Goal: Task Accomplishment & Management: Use online tool/utility

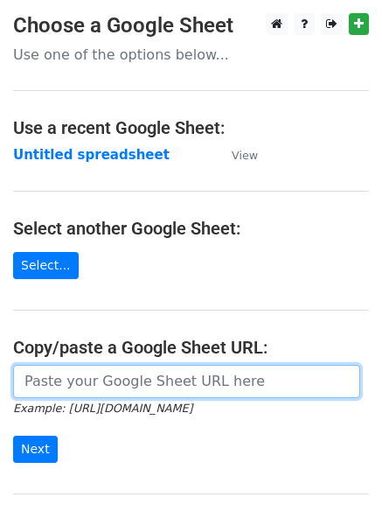
click at [79, 379] on input "url" at bounding box center [186, 381] width 347 height 33
click at [85, 378] on input "url" at bounding box center [186, 381] width 347 height 33
type input "https://docs.google.com/spreadsheets/d/1DkbiQOBlG0EtCdW7AxcydNCKGx-IzAADJrgnU2X…"
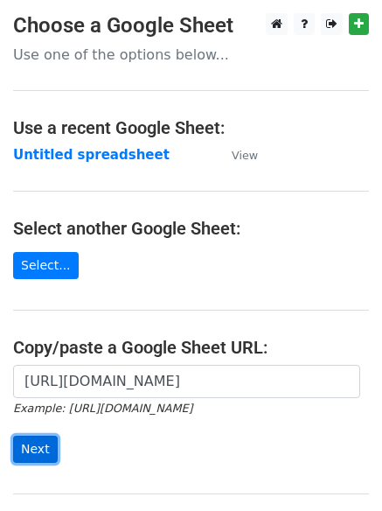
click at [34, 451] on input "Next" at bounding box center [35, 449] width 45 height 27
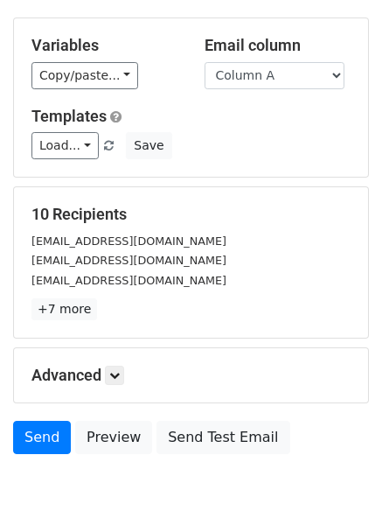
scroll to position [148, 0]
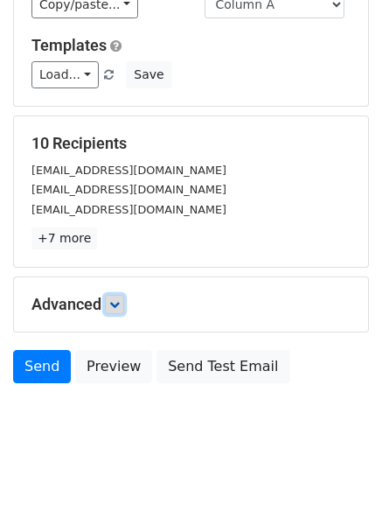
click at [116, 299] on icon at bounding box center [114, 304] width 11 height 11
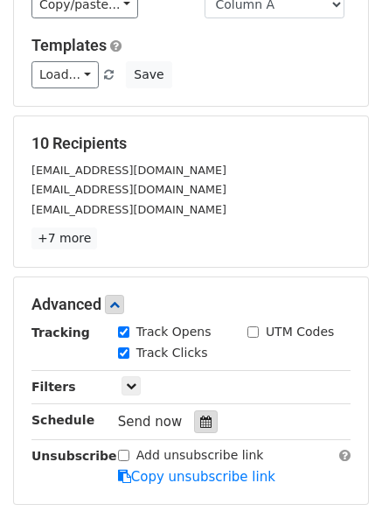
click at [200, 420] on icon at bounding box center [205, 422] width 11 height 12
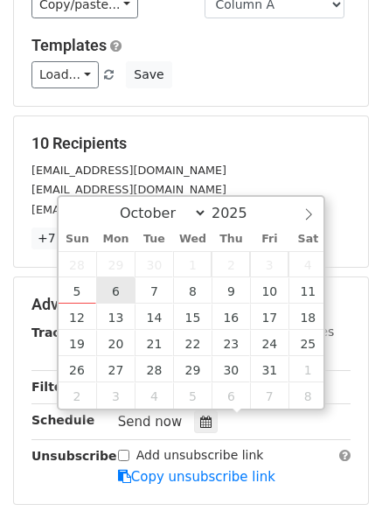
type input "2025-10-06 12:00"
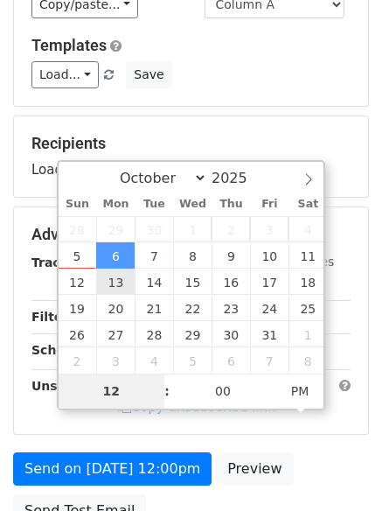
type input "4"
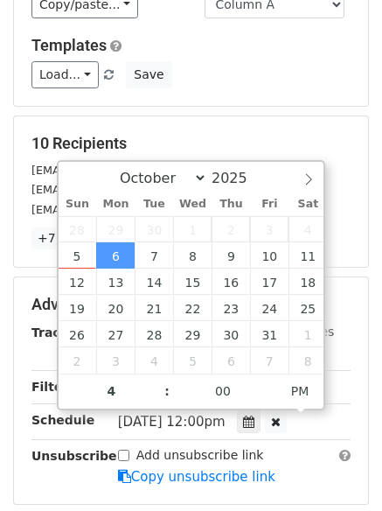
type input "2025-10-06 16:00"
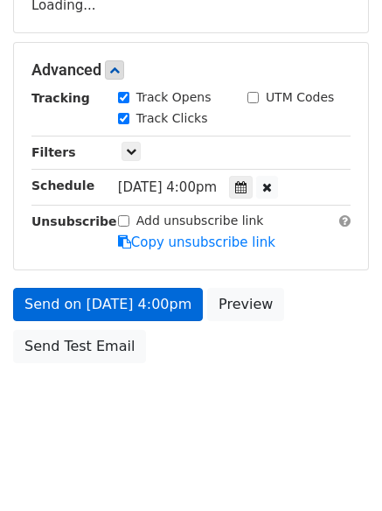
scroll to position [382, 0]
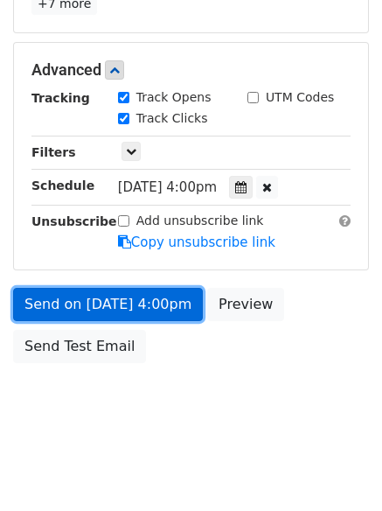
click at [77, 299] on link "Send on Oct 6 at 4:00pm" at bounding box center [108, 304] width 190 height 33
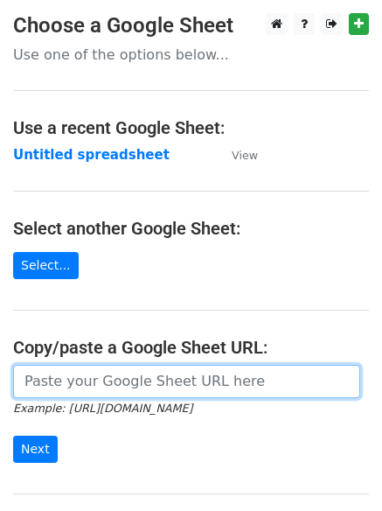
click at [81, 380] on input "url" at bounding box center [186, 381] width 347 height 33
type input "https://docs.google.com/spreadsheets/d/1DkbiQOBlG0EtCdW7AxcydNCKGx-IzAADJrgnU2X…"
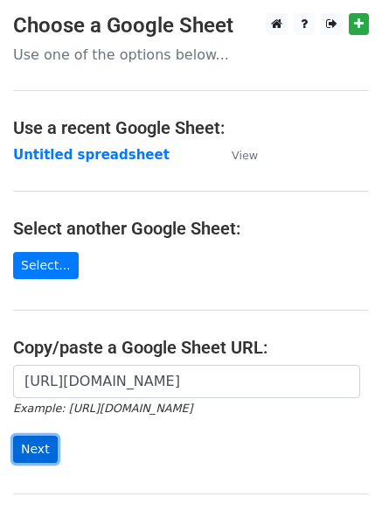
click at [27, 452] on input "Next" at bounding box center [35, 449] width 45 height 27
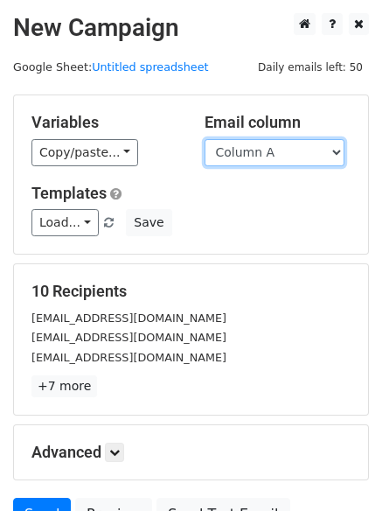
click at [343, 149] on select "Column A Column B Column C Column D" at bounding box center [275, 152] width 140 height 27
select select "Column B"
click at [205, 139] on select "Column A Column B Column C Column D" at bounding box center [275, 152] width 140 height 27
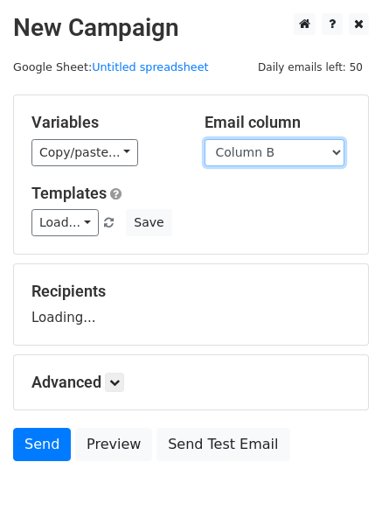
scroll to position [99, 0]
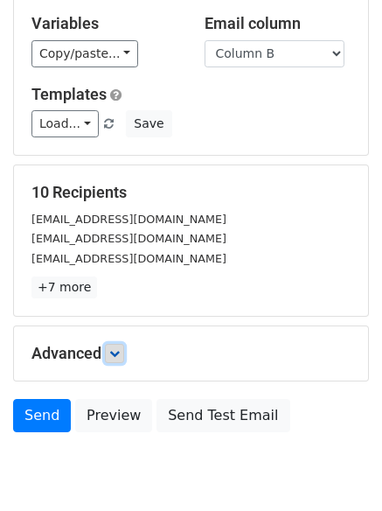
click at [120, 347] on link at bounding box center [114, 353] width 19 height 19
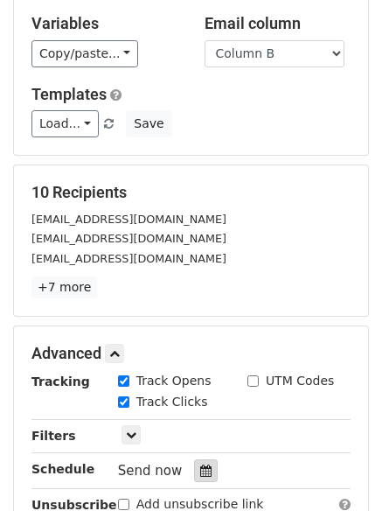
click at [194, 463] on div at bounding box center [206, 470] width 24 height 23
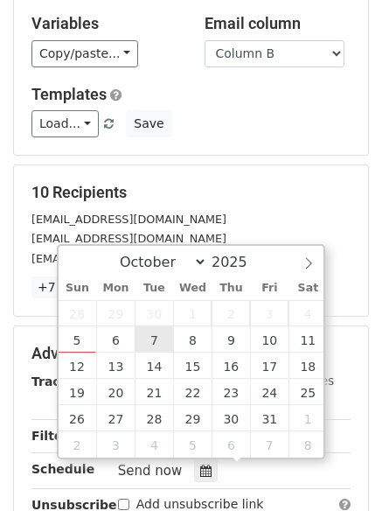
type input "2025-10-07 12:00"
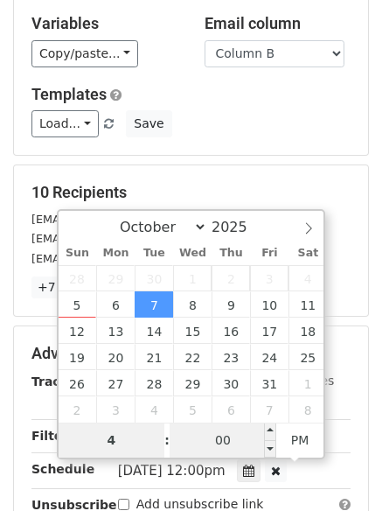
type input "4"
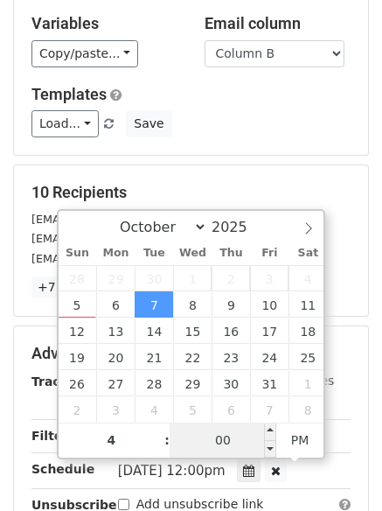
type input "2025-10-07 16:00"
type input "04"
click at [230, 429] on input "00" at bounding box center [223, 440] width 107 height 35
type input "2"
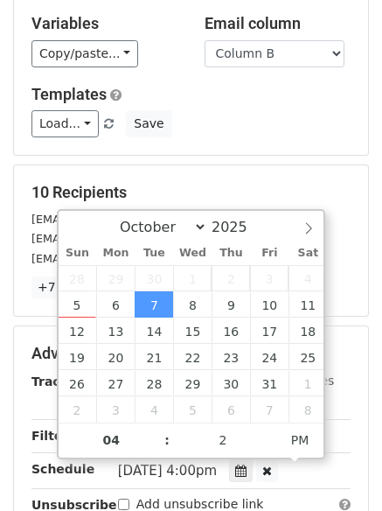
type input "2025-10-07 16:02"
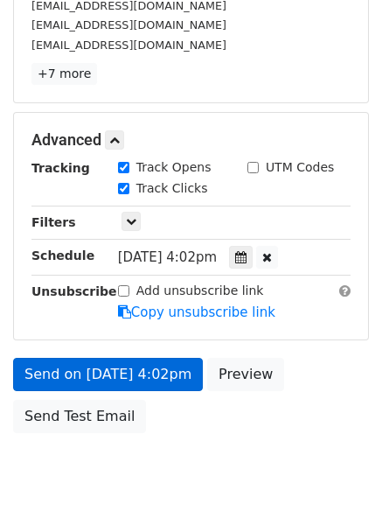
scroll to position [382, 0]
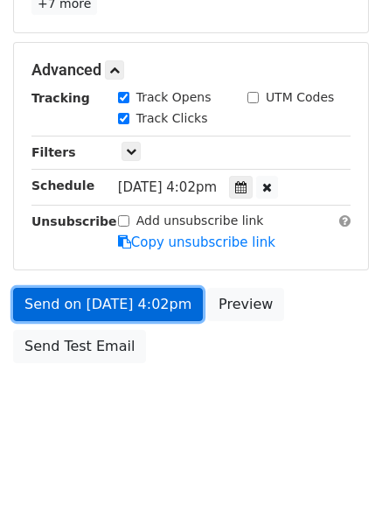
click at [109, 305] on link "Send on Oct 7 at 4:02pm" at bounding box center [108, 304] width 190 height 33
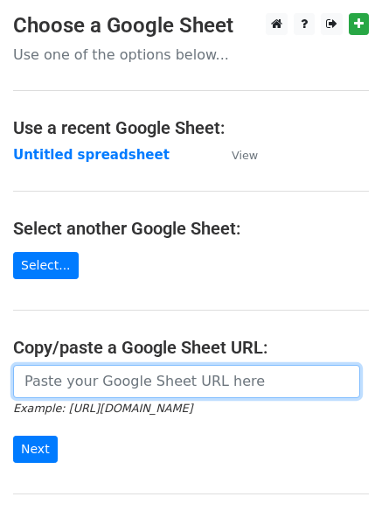
click at [80, 383] on input "url" at bounding box center [186, 381] width 347 height 33
type input "https://docs.google.com/spreadsheets/d/1DkbiQOBlG0EtCdW7AxcydNCKGx-IzAADJrgnU2X…"
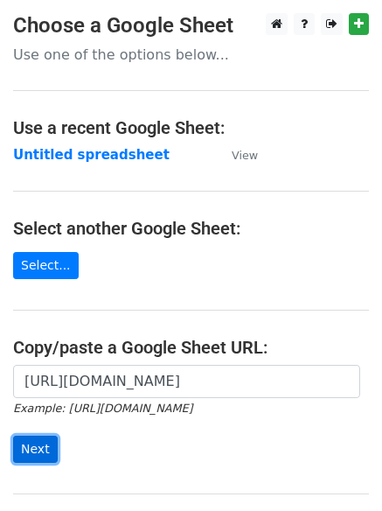
click at [32, 445] on input "Next" at bounding box center [35, 449] width 45 height 27
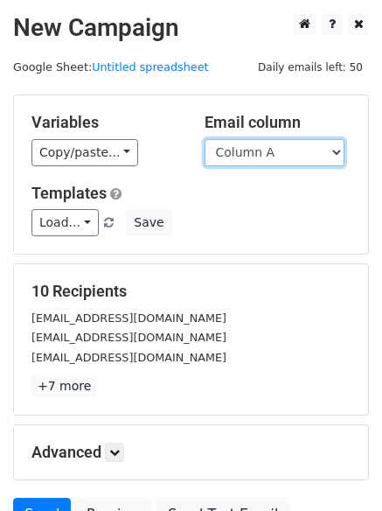
click at [335, 153] on select "Column A Column B Column C Column D" at bounding box center [275, 152] width 140 height 27
select select "Column C"
click at [205, 139] on select "Column A Column B Column C Column D" at bounding box center [275, 152] width 140 height 27
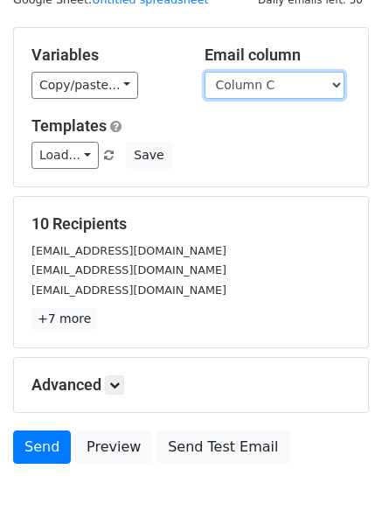
scroll to position [99, 0]
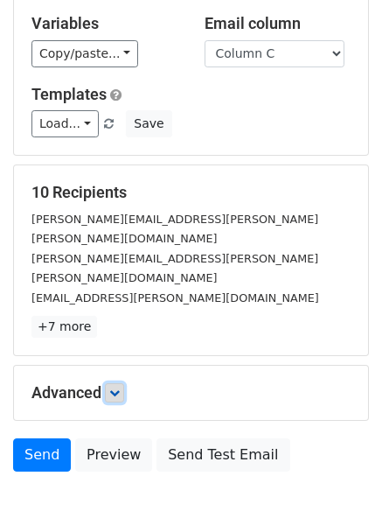
click at [116, 388] on icon at bounding box center [114, 393] width 11 height 11
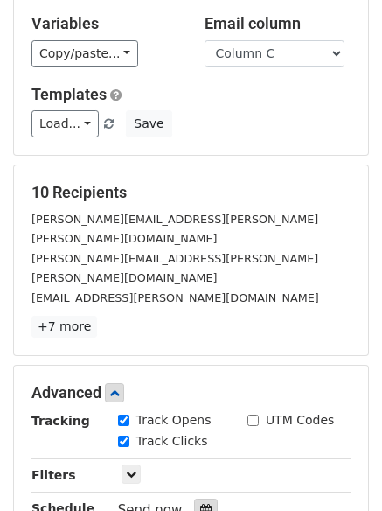
click at [200, 504] on icon at bounding box center [205, 510] width 11 height 12
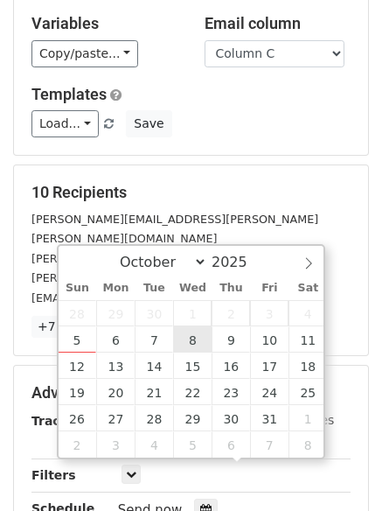
type input "2025-10-08 12:00"
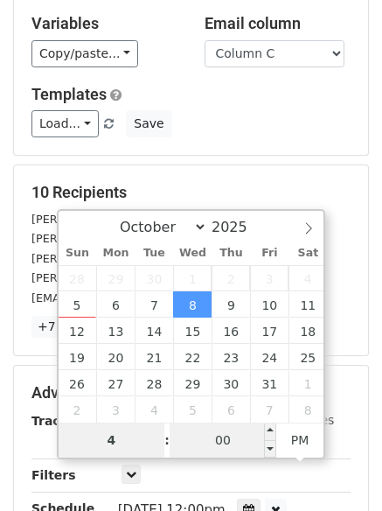
type input "4"
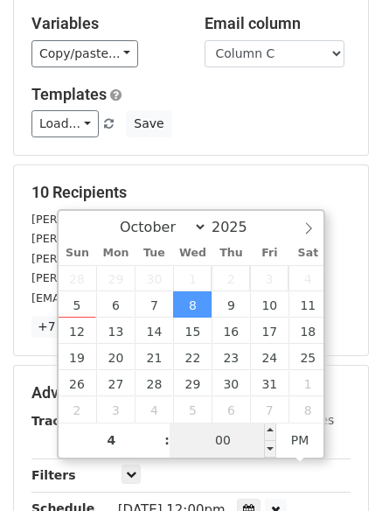
type input "2025-10-08 16:00"
type input "04"
click at [219, 444] on input "00" at bounding box center [223, 440] width 107 height 35
type input "4"
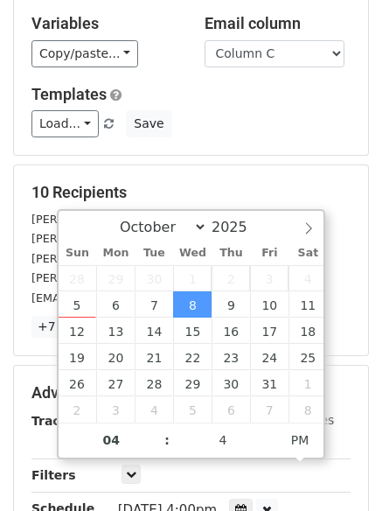
type input "2025-10-08 16:04"
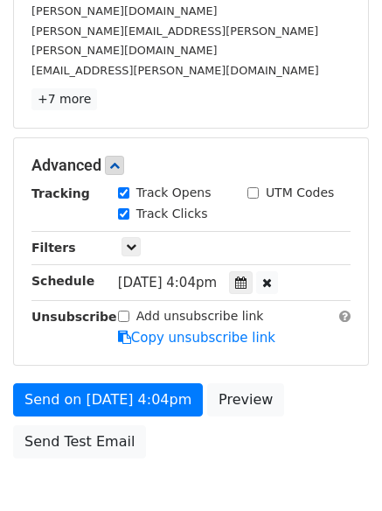
scroll to position [340, 0]
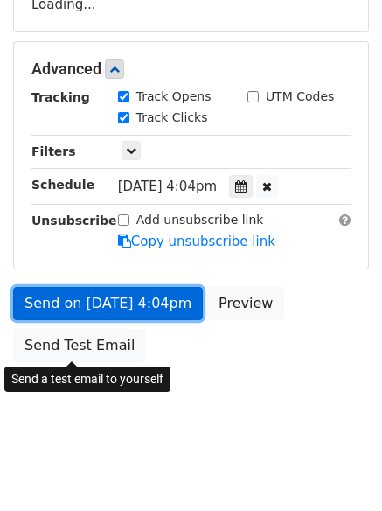
click at [91, 344] on div "Send on Oct 8 at 4:04pm Preview Send Test Email" at bounding box center [191, 329] width 382 height 84
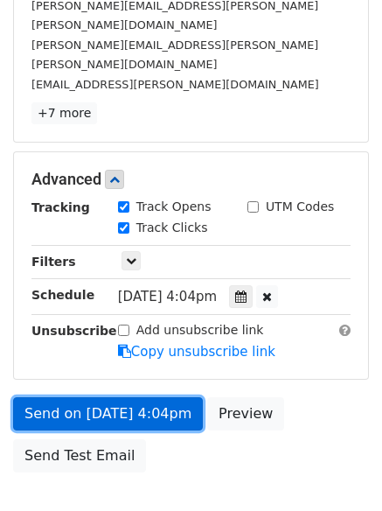
click at [89, 302] on form "Variables Copy/paste... {{Column A}} {{Column B}} {{Column C}} {{Column D}} Ema…" at bounding box center [191, 131] width 356 height 699
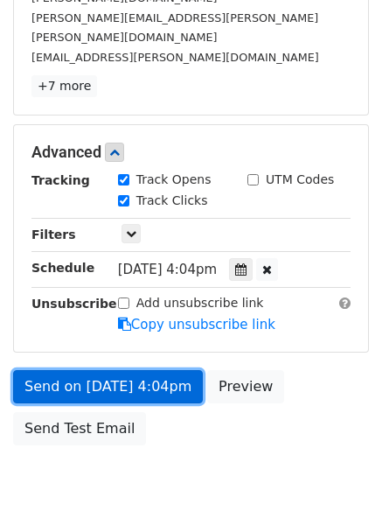
click at [78, 370] on link "Send on Oct 8 at 4:04pm" at bounding box center [108, 386] width 190 height 33
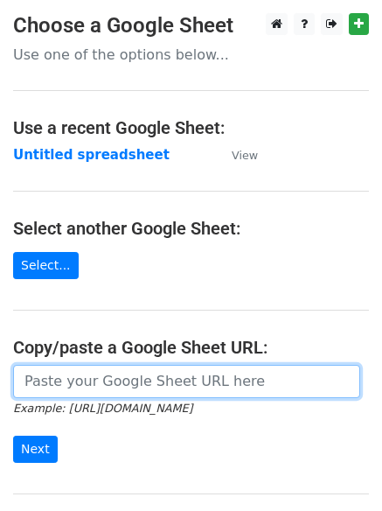
click at [95, 387] on input "url" at bounding box center [186, 381] width 347 height 33
type input "[URL][DOMAIN_NAME]"
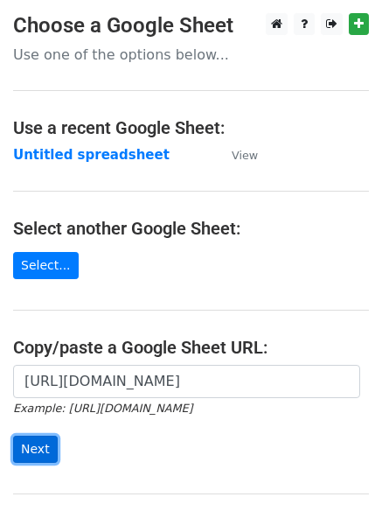
click at [28, 447] on input "Next" at bounding box center [35, 449] width 45 height 27
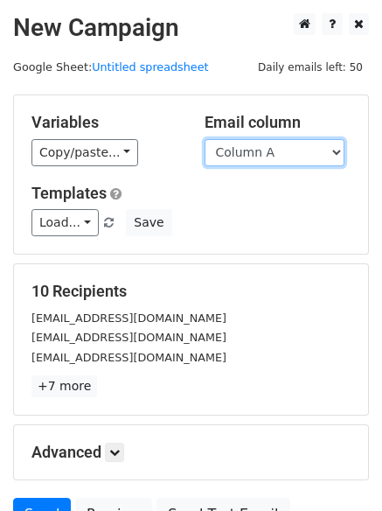
click at [333, 150] on select "Column A Column B Column C Column D" at bounding box center [275, 152] width 140 height 27
select select "Column D"
click at [205, 139] on select "Column A Column B Column C Column D" at bounding box center [275, 152] width 140 height 27
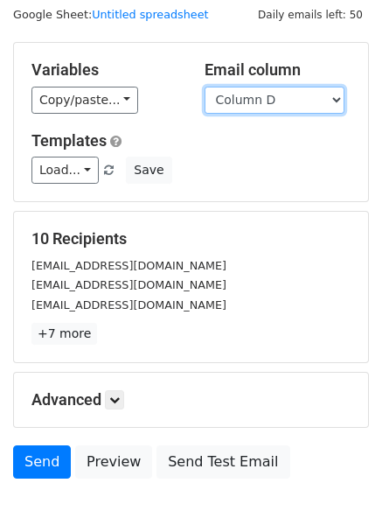
scroll to position [169, 0]
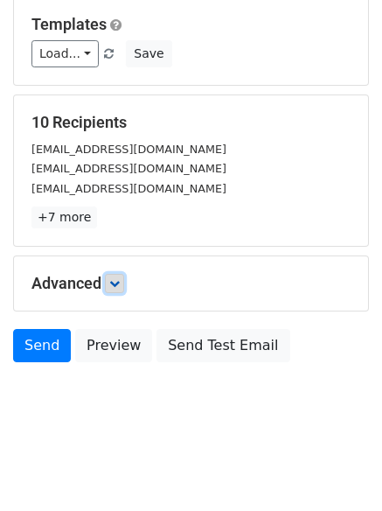
click at [120, 280] on icon at bounding box center [114, 283] width 11 height 11
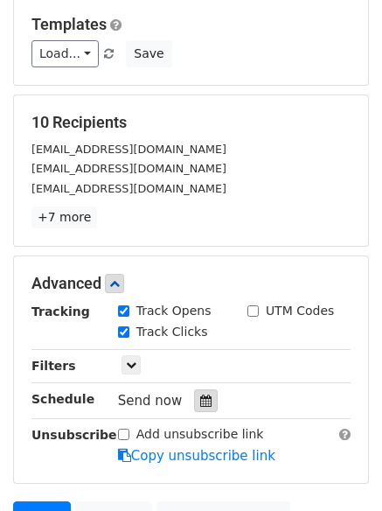
click at [197, 394] on div at bounding box center [206, 400] width 24 height 23
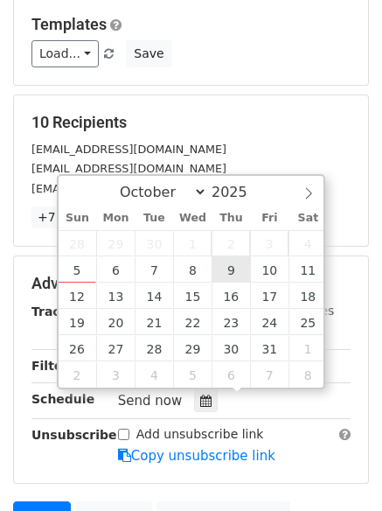
type input "[DATE] 12:00"
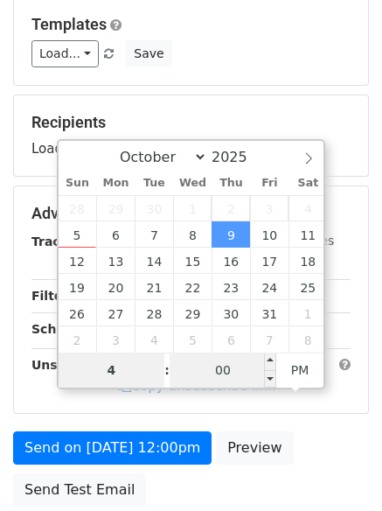
type input "4"
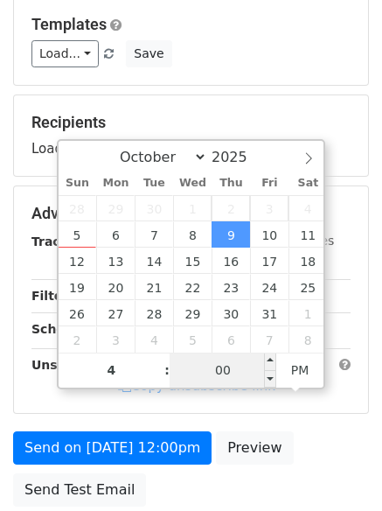
type input "[DATE] 16:00"
type input "04"
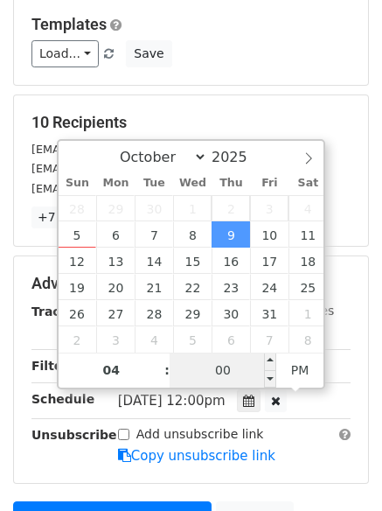
click at [238, 367] on input "00" at bounding box center [223, 370] width 107 height 35
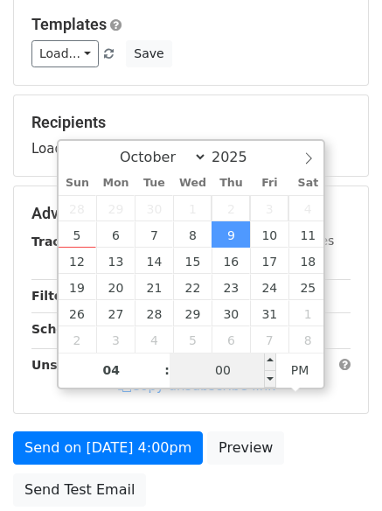
type input "8"
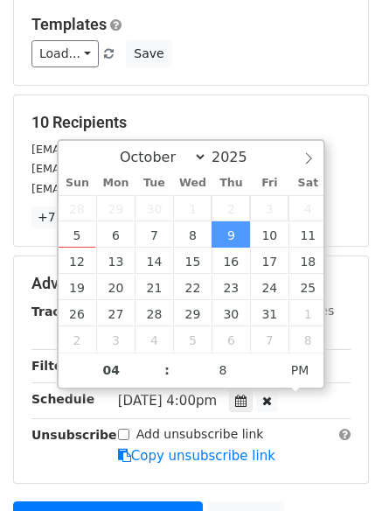
type input "[DATE] 16:08"
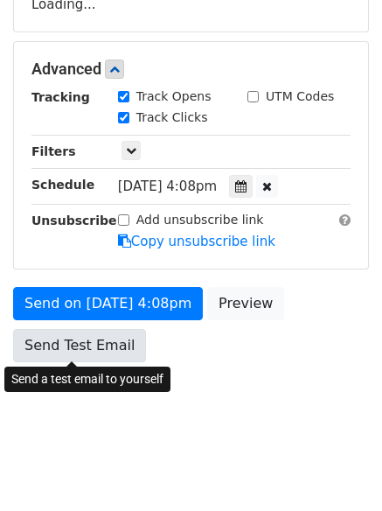
scroll to position [312, 0]
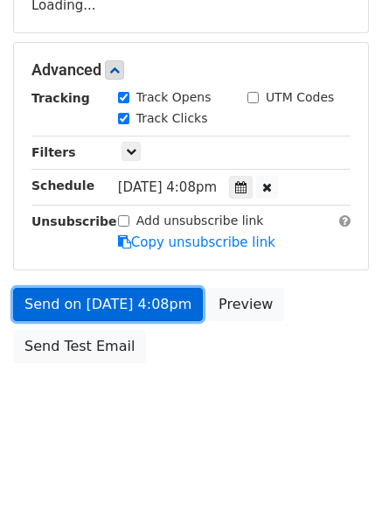
click at [66, 303] on form "Variables Copy/paste... {{Column A}} {{Column B}} {{Column C}} {{Column D}} Ema…" at bounding box center [191, 77] width 356 height 590
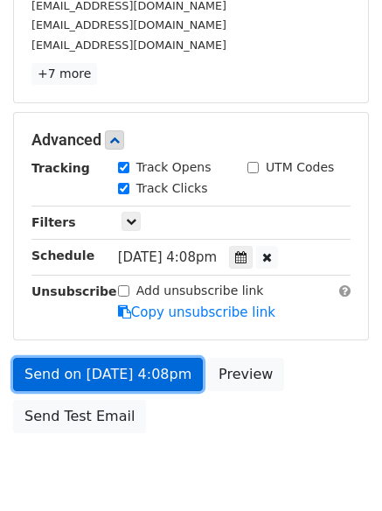
click at [70, 375] on link "Send on [DATE] 4:08pm" at bounding box center [108, 374] width 190 height 33
